Goal: Transaction & Acquisition: Purchase product/service

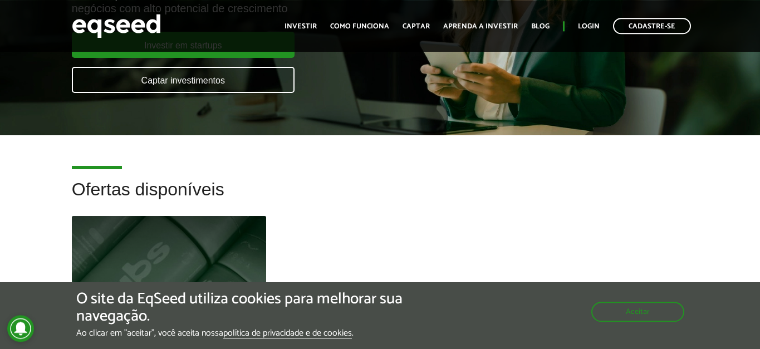
scroll to position [220, 0]
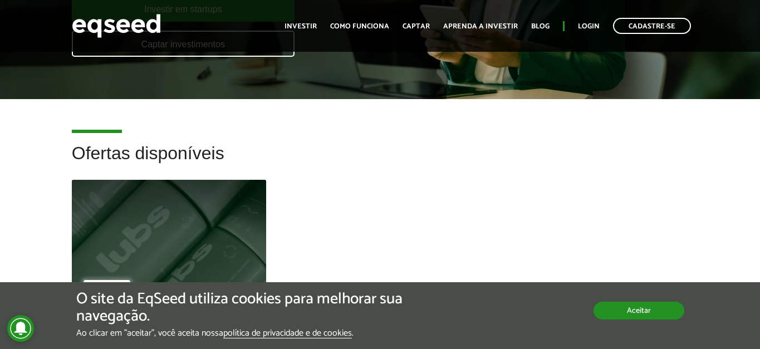
click at [617, 311] on button "Aceitar" at bounding box center [638, 311] width 91 height 18
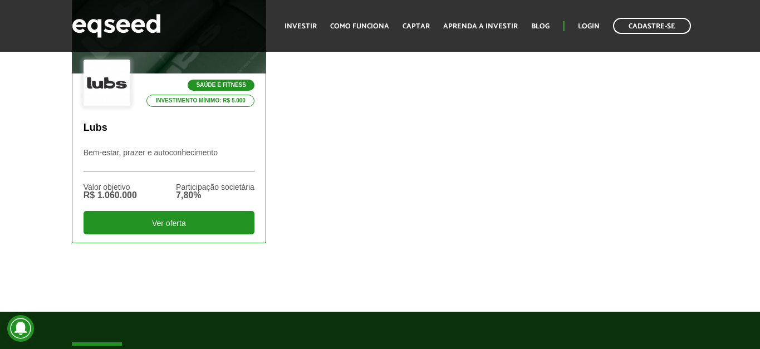
scroll to position [367, 0]
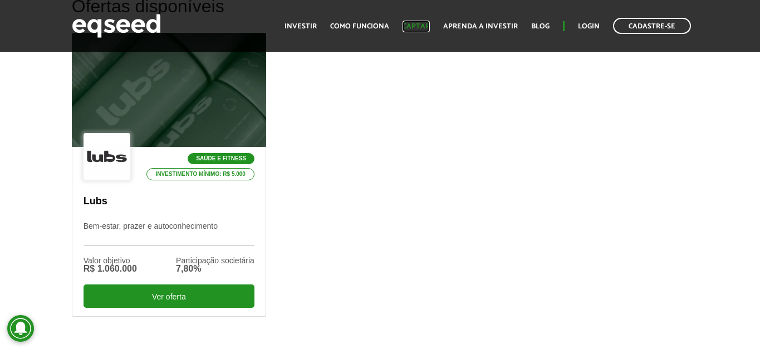
click at [425, 28] on link "Captar" at bounding box center [415, 26] width 27 height 7
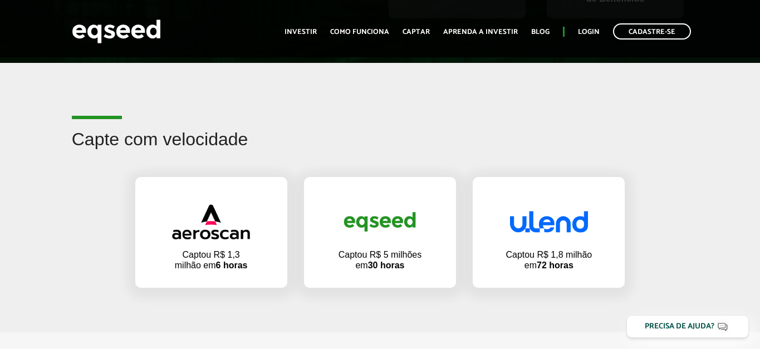
scroll to position [955, 0]
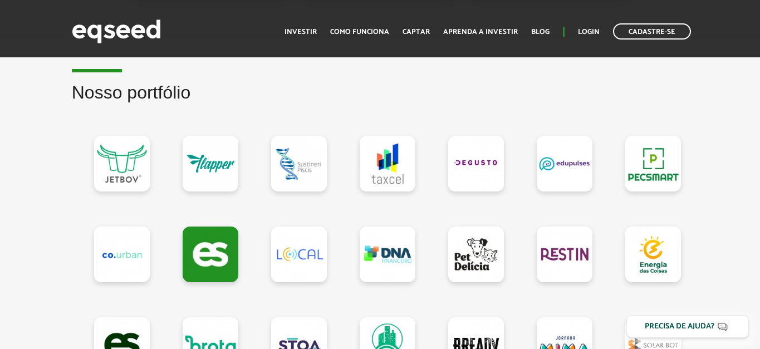
click at [395, 71] on button "Depois" at bounding box center [401, 72] width 58 height 28
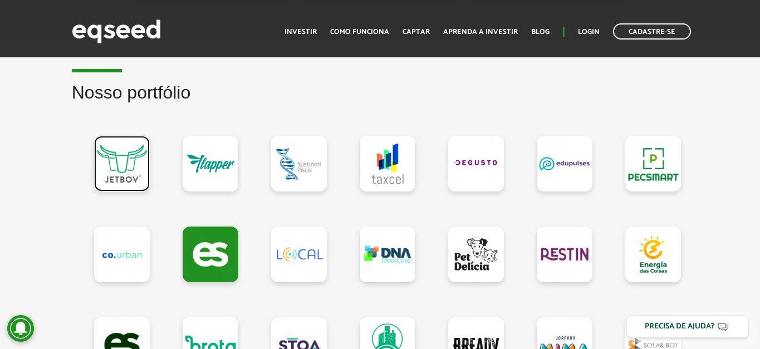
click at [109, 162] on link at bounding box center [122, 164] width 56 height 56
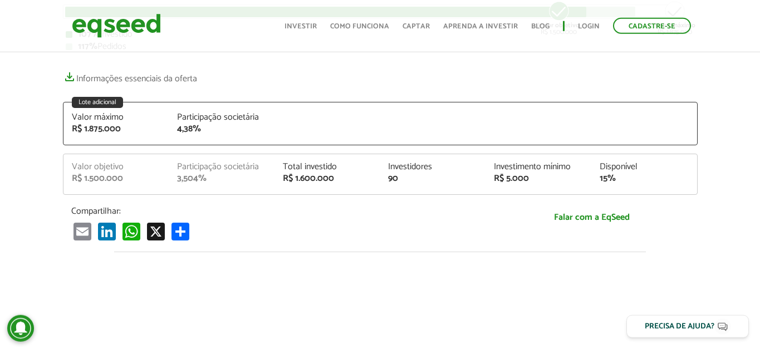
scroll to position [220, 0]
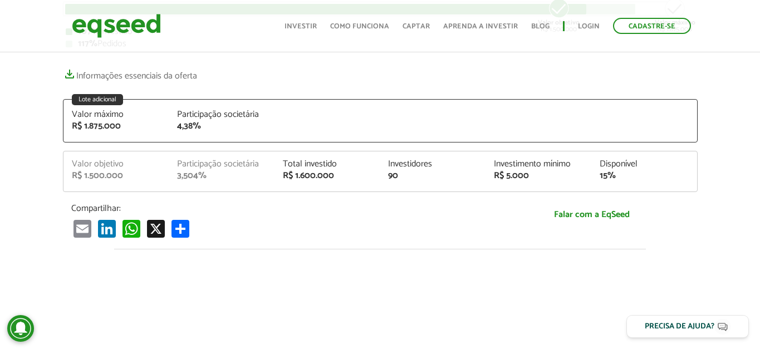
click at [50, 166] on article "JetBov Plataforma Digital de Gestão para Pecuária de Corte Startup investida St…" at bounding box center [380, 229] width 760 height 798
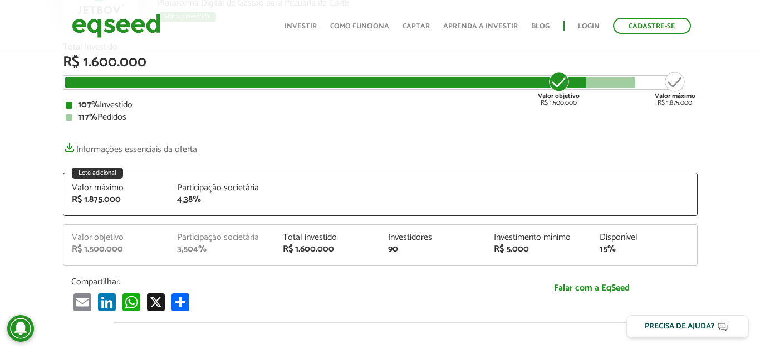
scroll to position [0, 0]
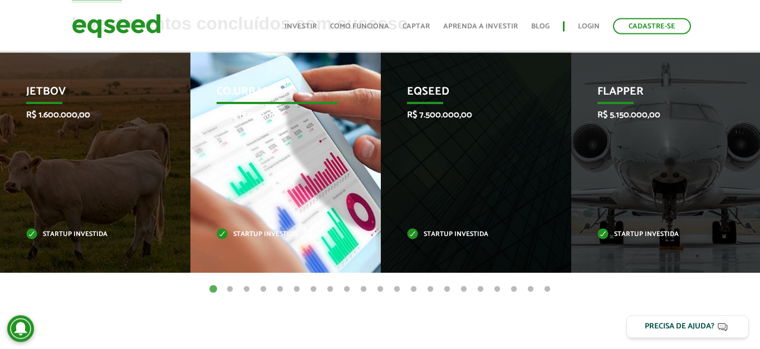
scroll to position [441, 0]
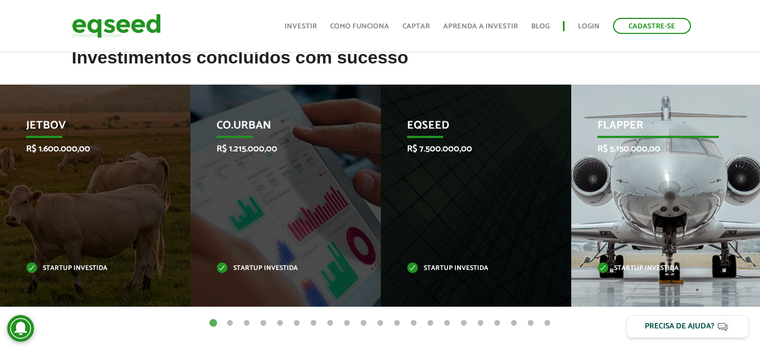
click at [674, 223] on div "Flapper R$ 5.150.000,00 Startup investida" at bounding box center [658, 196] width 174 height 222
click at [649, 267] on p "Startup investida" at bounding box center [657, 268] width 121 height 6
click at [630, 126] on p "Flapper" at bounding box center [657, 128] width 121 height 19
click at [649, 270] on p "Startup investida" at bounding box center [657, 268] width 121 height 6
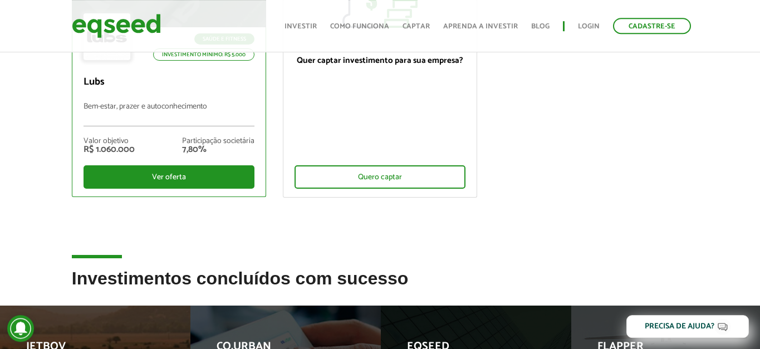
scroll to position [220, 0]
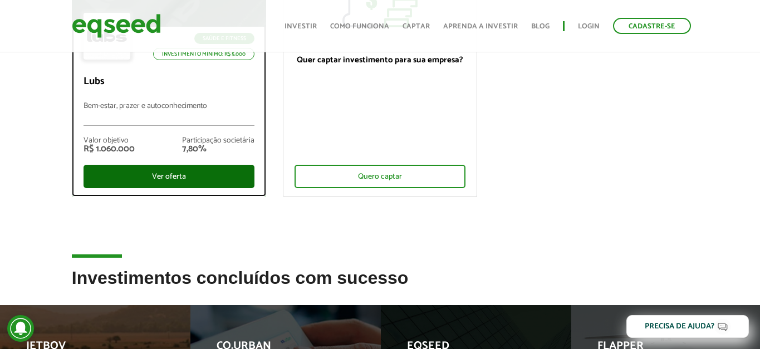
click at [126, 176] on div "Ver oferta" at bounding box center [168, 176] width 171 height 23
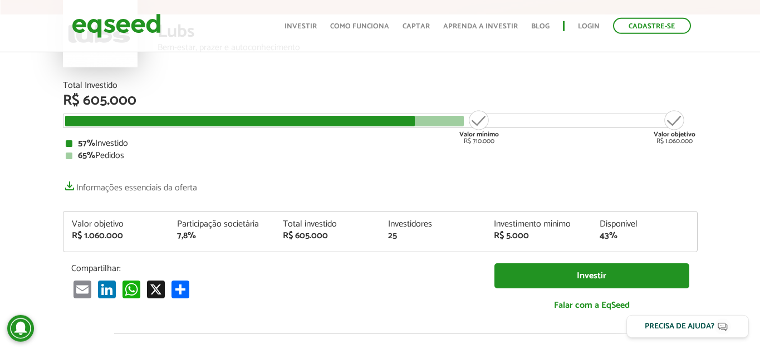
scroll to position [147, 0]
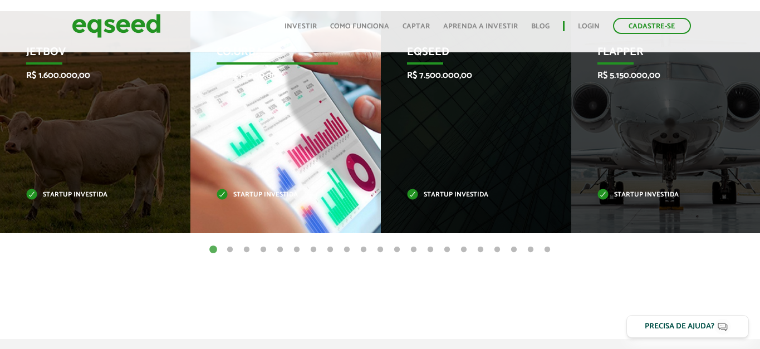
scroll to position [514, 0]
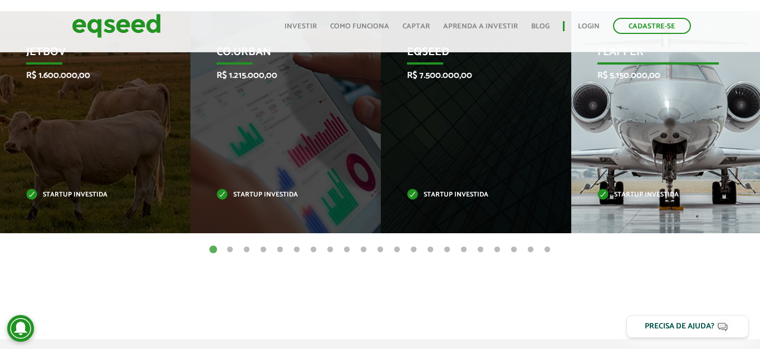
click at [610, 179] on div "Flapper R$ 5.150.000,00 Startup investida" at bounding box center [658, 122] width 174 height 222
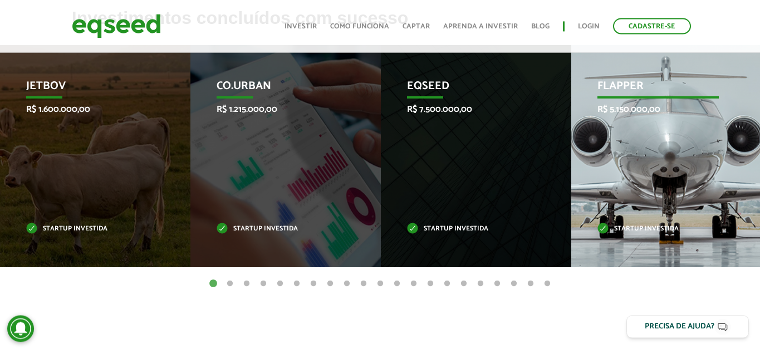
scroll to position [441, 0]
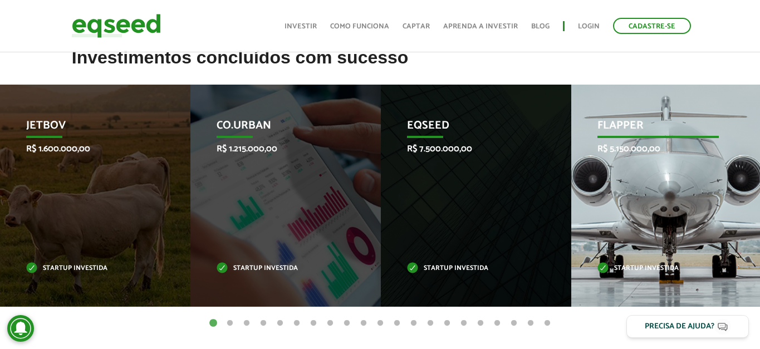
click at [625, 128] on p "Flapper" at bounding box center [657, 128] width 121 height 19
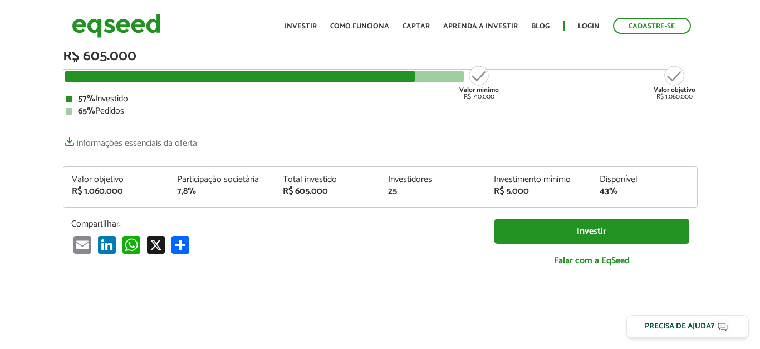
scroll to position [147, 0]
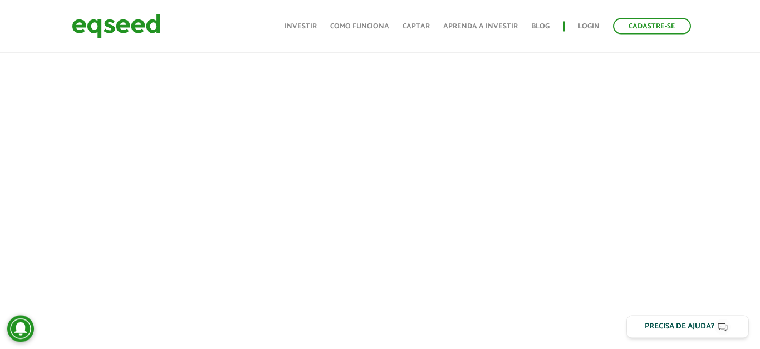
scroll to position [147, 0]
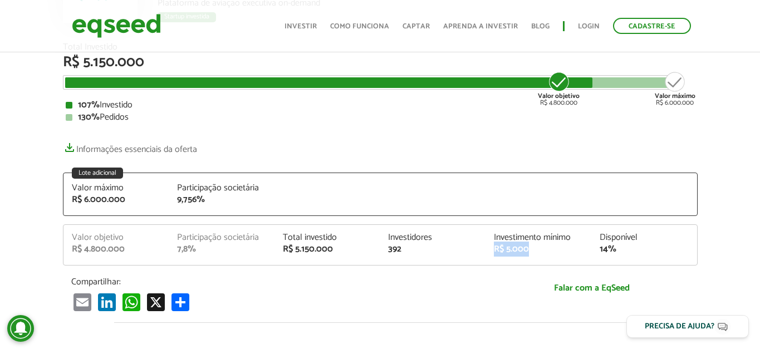
drag, startPoint x: 491, startPoint y: 248, endPoint x: 541, endPoint y: 250, distance: 50.7
click at [541, 250] on div "Investimento mínimo R$ 5.000" at bounding box center [538, 243] width 106 height 21
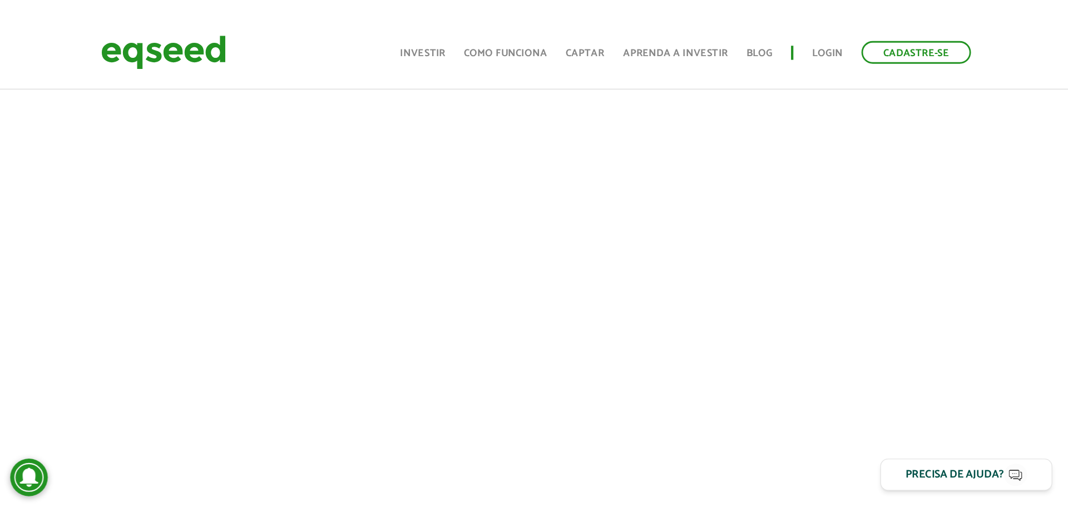
scroll to position [441, 0]
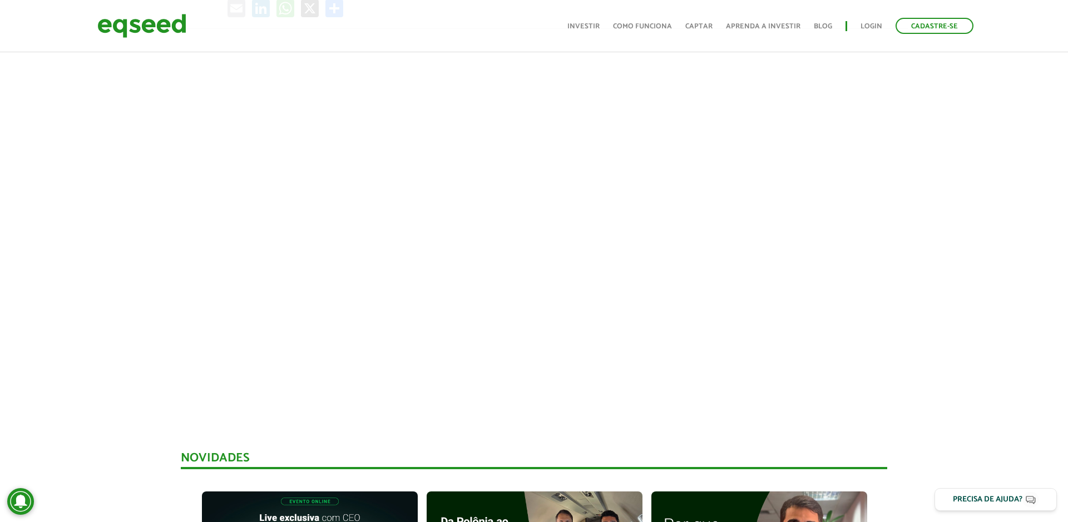
click at [759, 321] on div at bounding box center [534, 217] width 1068 height 379
click at [759, 189] on div at bounding box center [534, 217] width 1068 height 379
click at [759, 169] on div at bounding box center [534, 217] width 1068 height 379
